Goal: Transaction & Acquisition: Download file/media

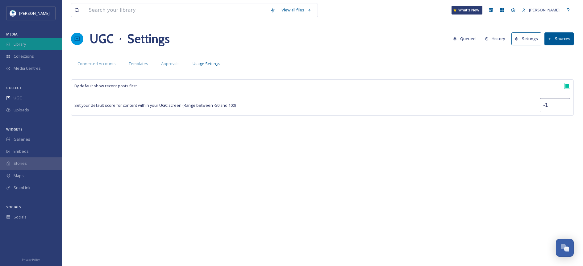
click at [21, 44] on span "Library" at bounding box center [20, 44] width 12 height 6
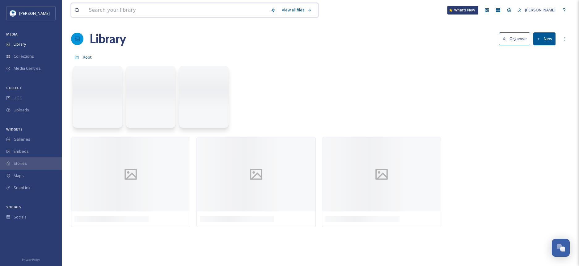
click at [109, 8] on input at bounding box center [177, 10] width 182 height 14
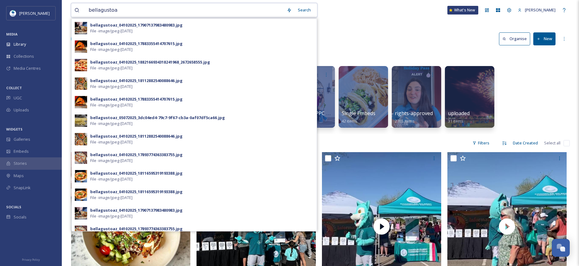
type input "bellagustoaz"
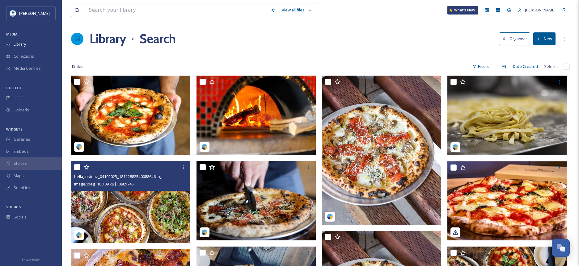
click at [147, 198] on img at bounding box center [130, 202] width 119 height 82
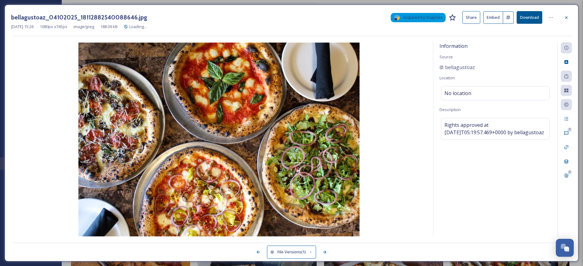
click at [528, 18] on button "Download" at bounding box center [530, 17] width 26 height 13
drag, startPoint x: 566, startPoint y: 17, endPoint x: 564, endPoint y: 36, distance: 18.4
click at [566, 17] on icon at bounding box center [566, 17] width 2 height 2
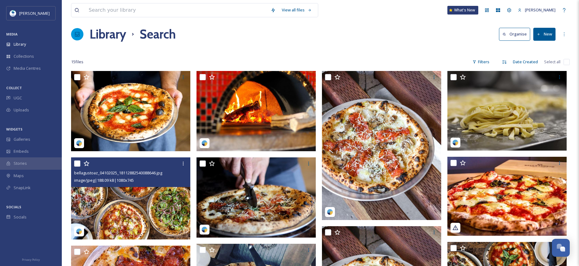
scroll to position [17, 0]
